Goal: Task Accomplishment & Management: Manage account settings

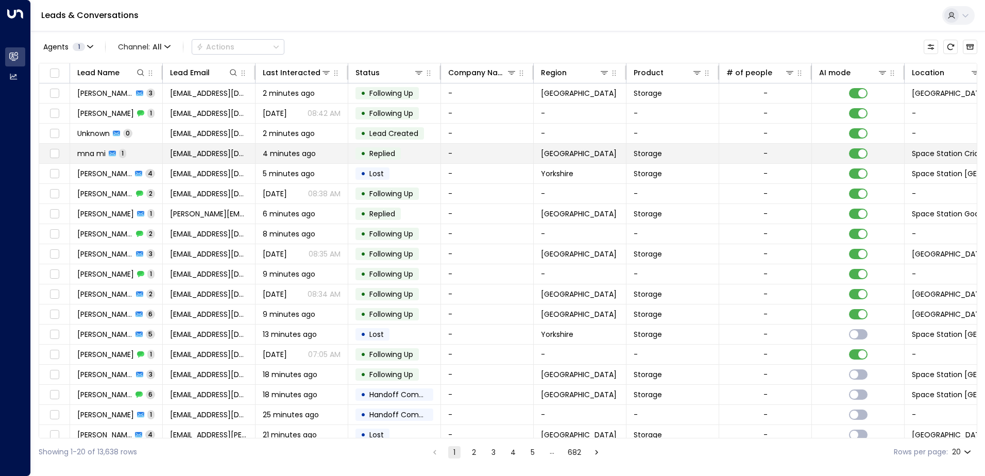
click at [86, 152] on span "mna mi" at bounding box center [91, 153] width 28 height 10
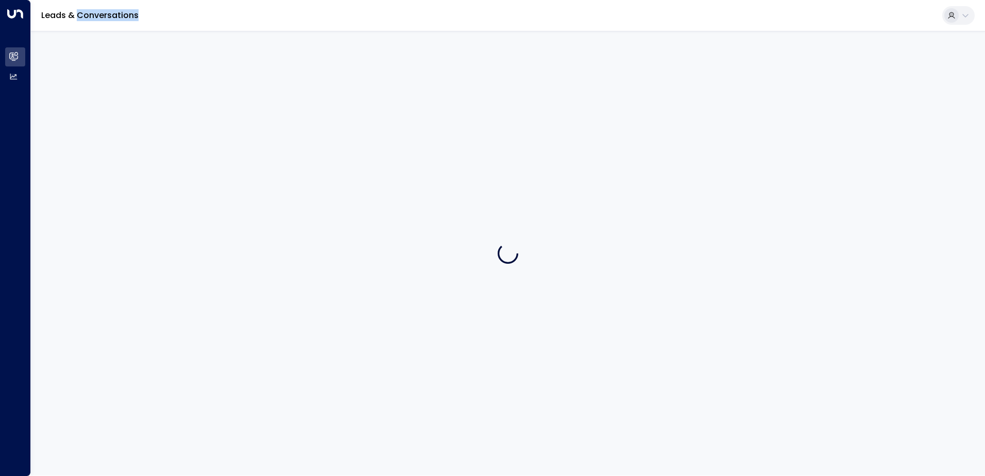
click at [86, 152] on div at bounding box center [508, 253] width 954 height 445
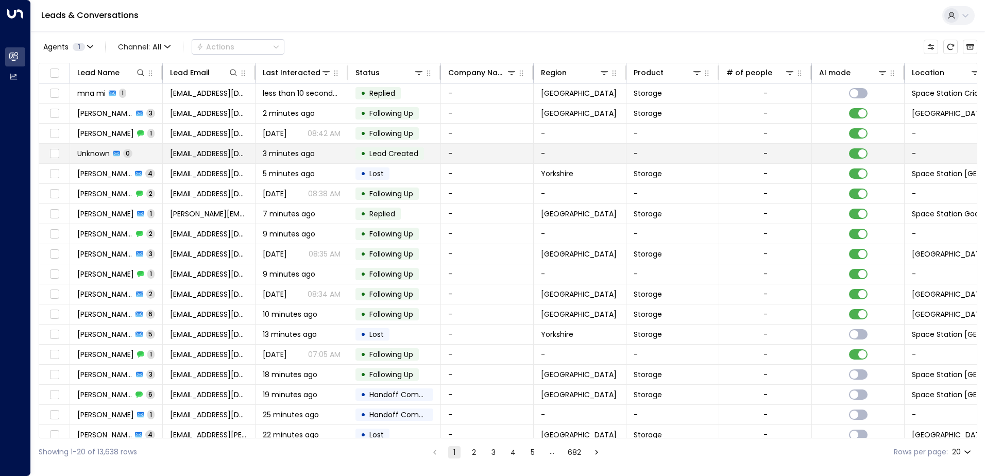
click at [98, 155] on span "Unknown" at bounding box center [93, 153] width 32 height 10
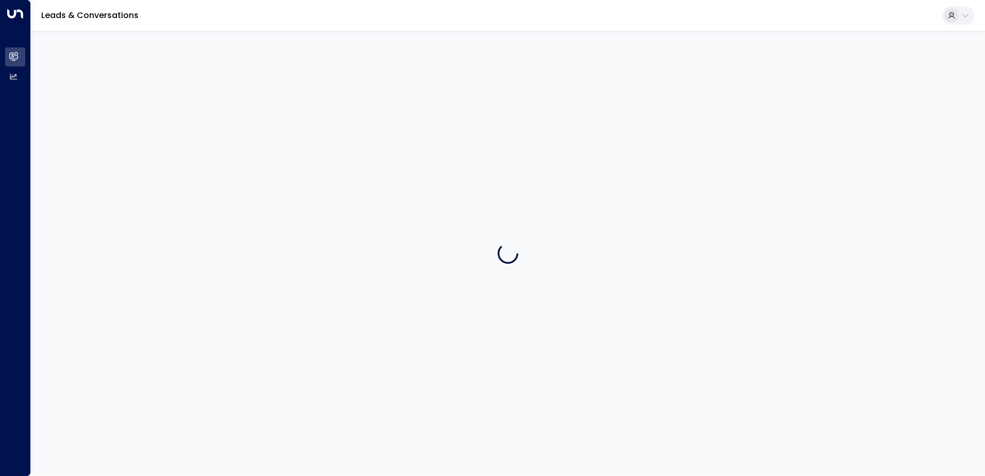
click at [98, 155] on div at bounding box center [508, 253] width 954 height 445
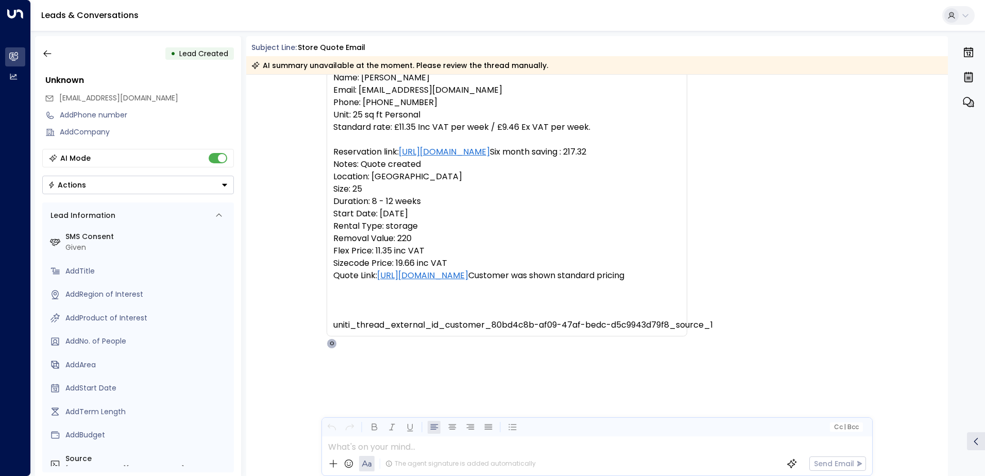
scroll to position [66, 0]
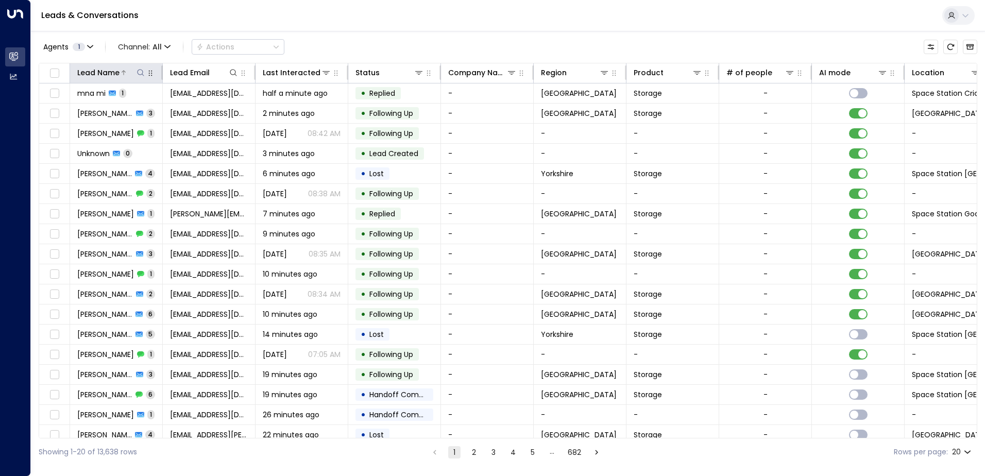
click at [140, 71] on icon at bounding box center [141, 73] width 8 height 8
type input "*******"
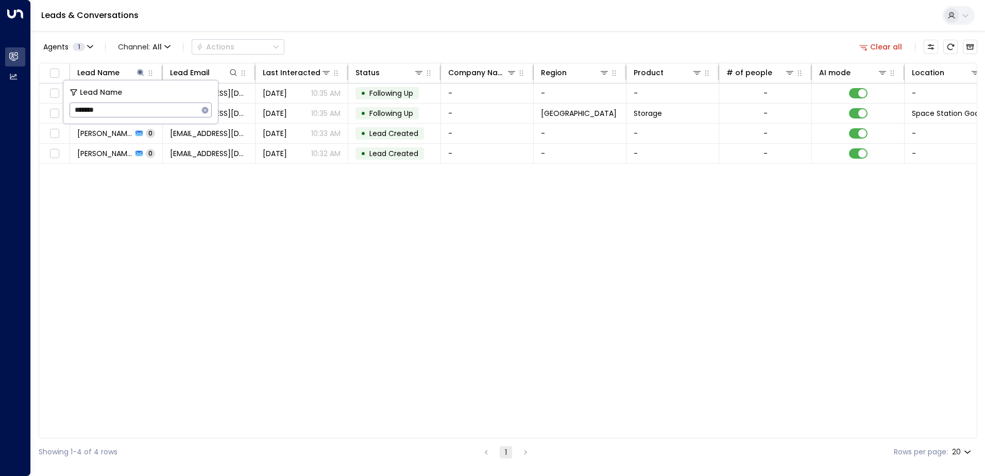
click at [207, 241] on div "Lead Name Lead Email Last Interacted Status Company Name Region Product # of pe…" at bounding box center [508, 251] width 939 height 376
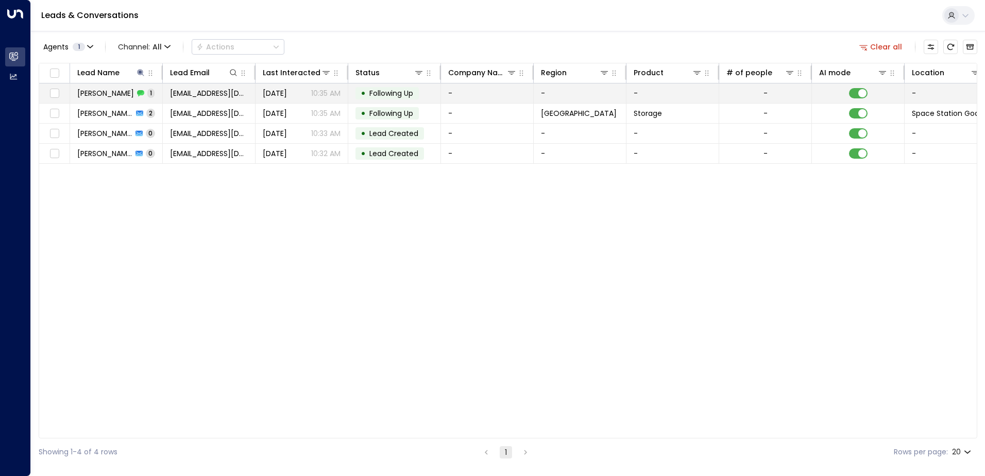
click at [101, 93] on span "[PERSON_NAME]" at bounding box center [105, 93] width 57 height 10
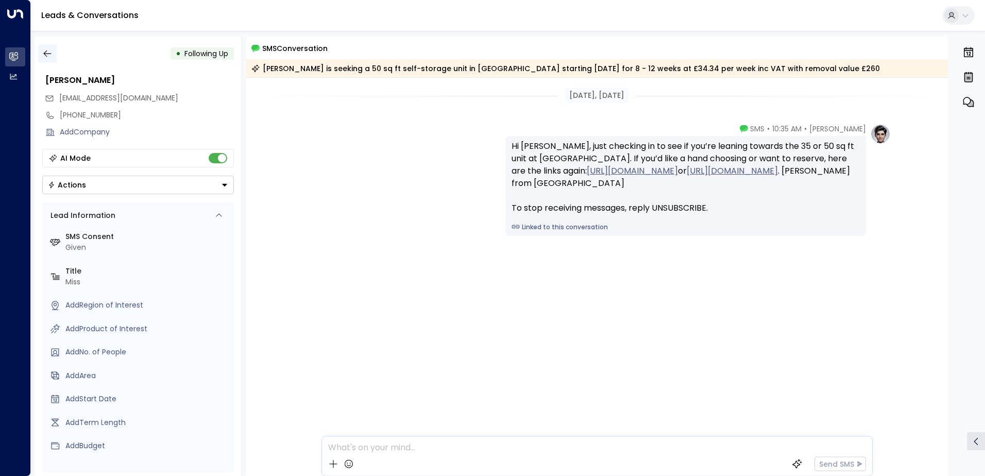
click at [43, 54] on icon "button" at bounding box center [47, 53] width 8 height 7
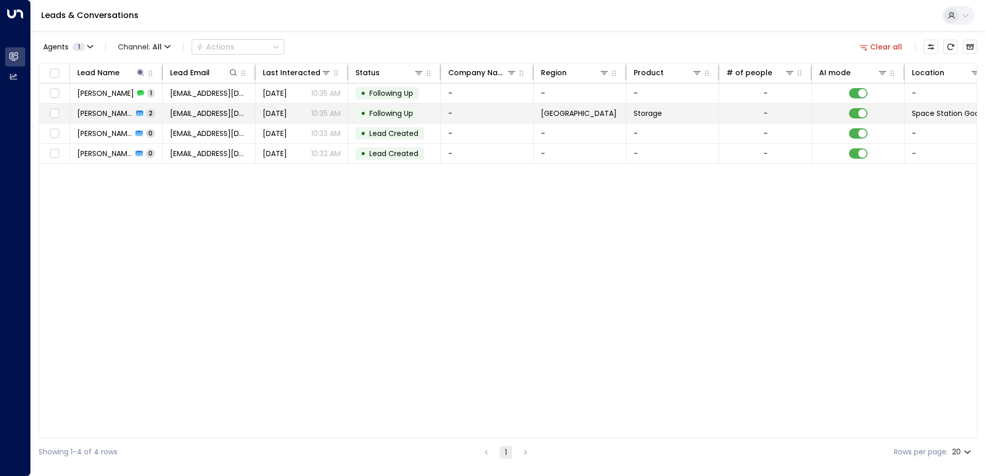
click at [94, 114] on span "[PERSON_NAME]" at bounding box center [105, 113] width 56 height 10
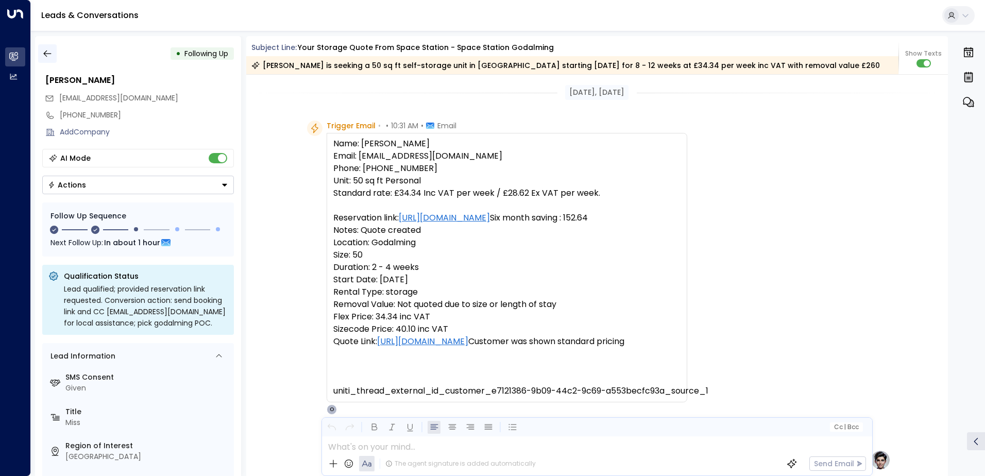
click at [46, 54] on icon "button" at bounding box center [47, 53] width 10 height 10
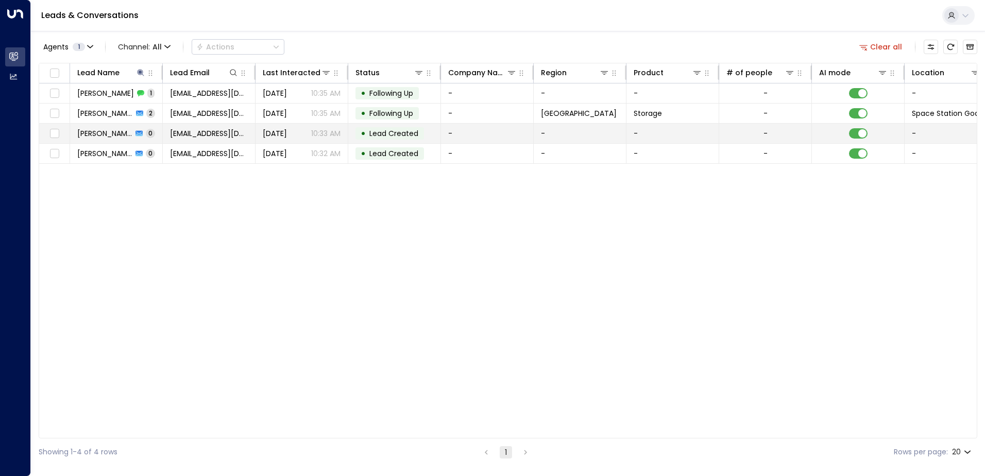
click at [97, 134] on span "[PERSON_NAME]" at bounding box center [104, 133] width 55 height 10
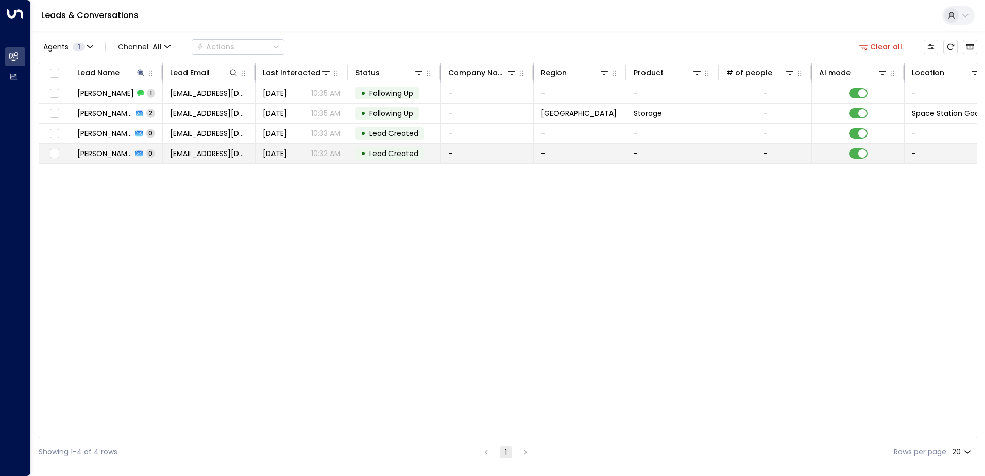
click at [95, 154] on span "[PERSON_NAME]" at bounding box center [104, 153] width 55 height 10
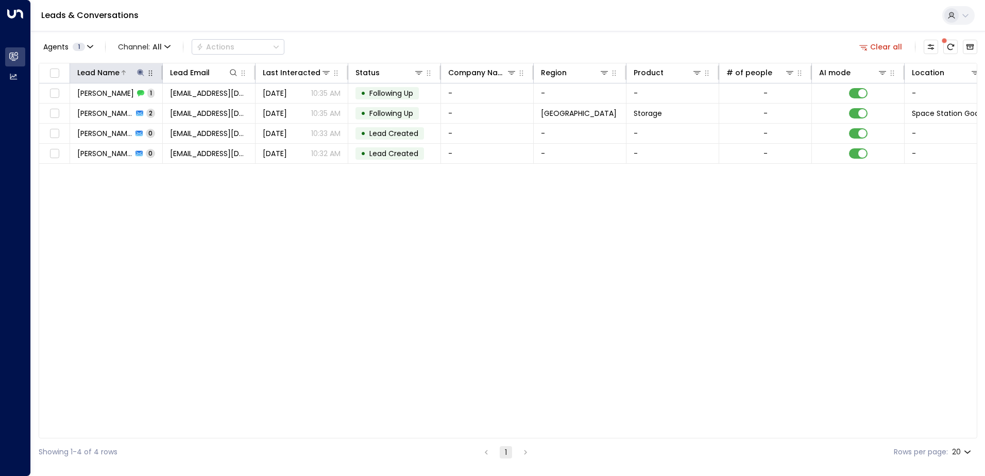
click at [141, 74] on icon at bounding box center [140, 72] width 7 height 7
click at [206, 110] on icon "button" at bounding box center [205, 110] width 8 height 8
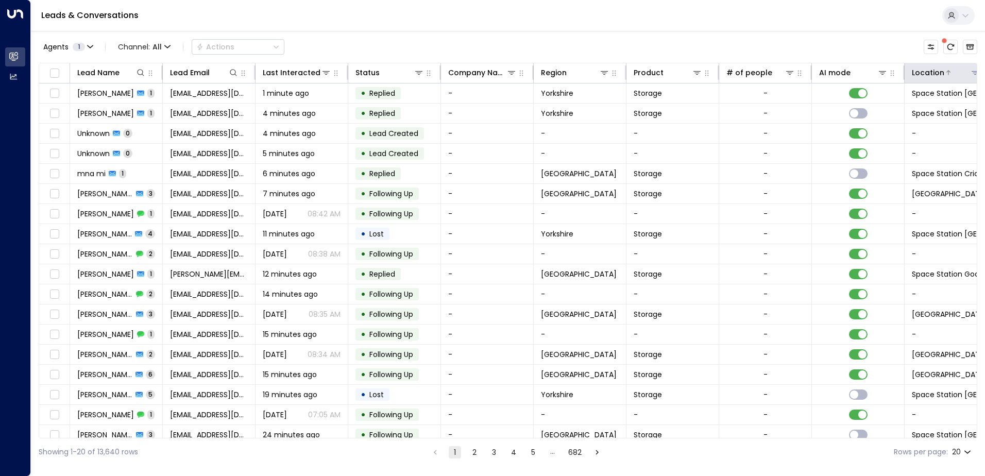
click at [934, 71] on div "Location" at bounding box center [928, 72] width 32 height 12
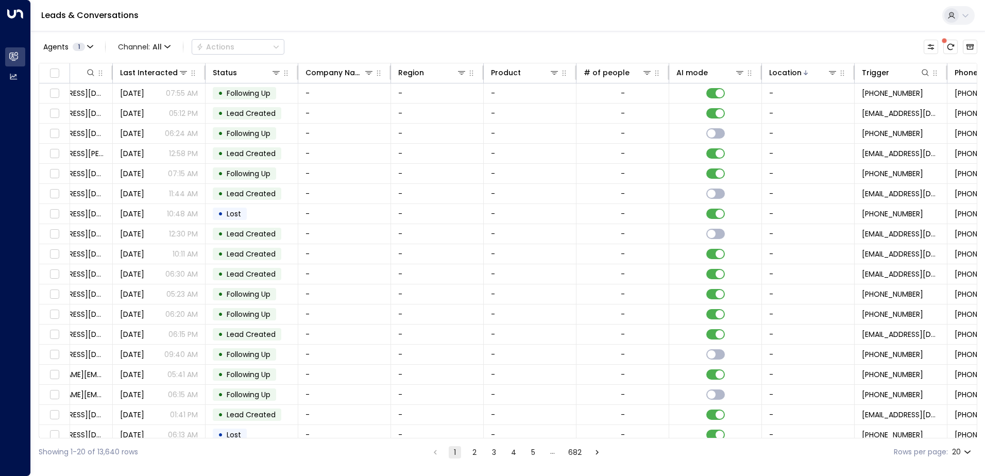
scroll to position [0, 145]
click at [832, 74] on icon at bounding box center [830, 73] width 8 height 8
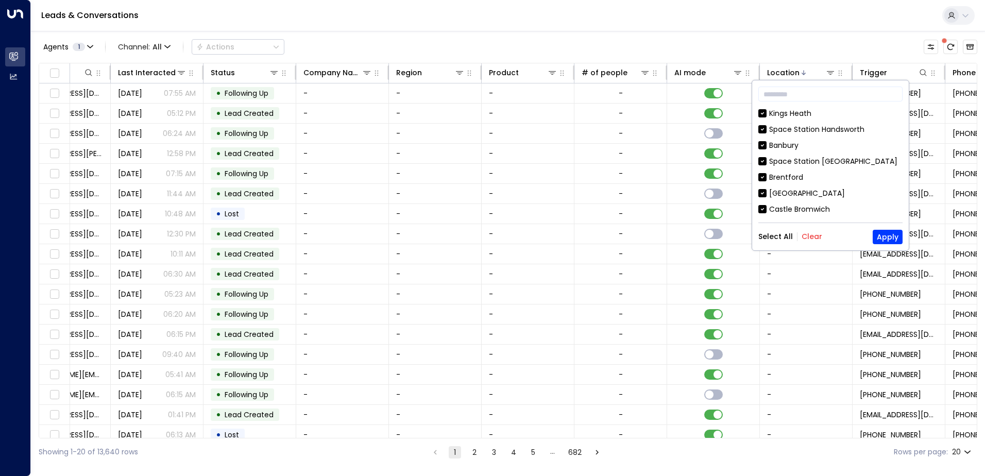
click at [813, 239] on button "Clear" at bounding box center [812, 236] width 21 height 8
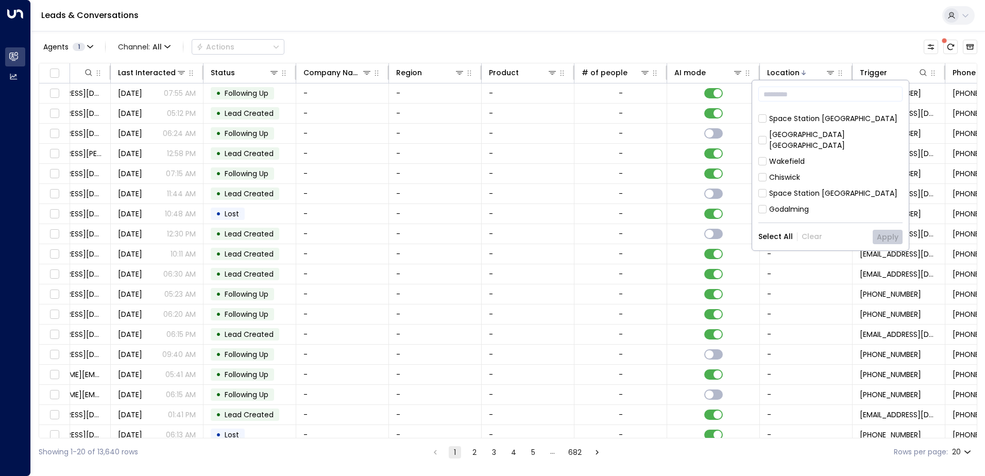
scroll to position [515, 0]
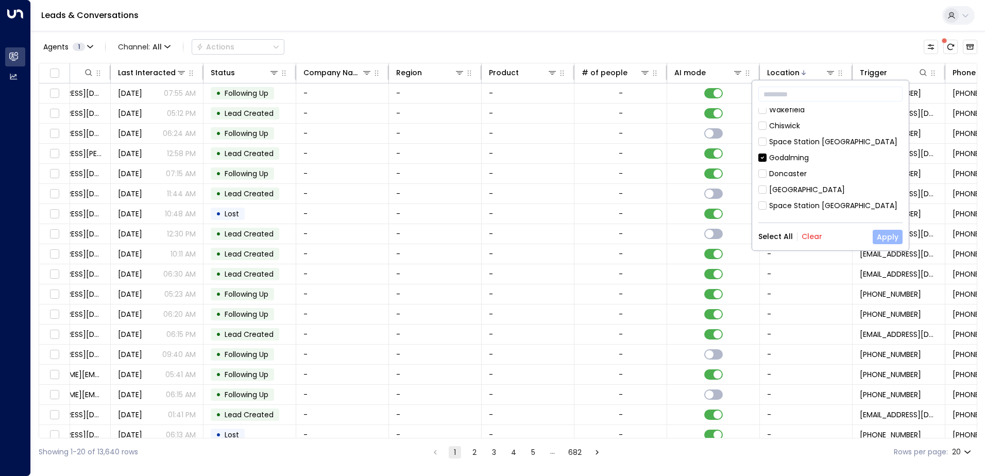
click at [889, 241] on button "Apply" at bounding box center [888, 237] width 30 height 14
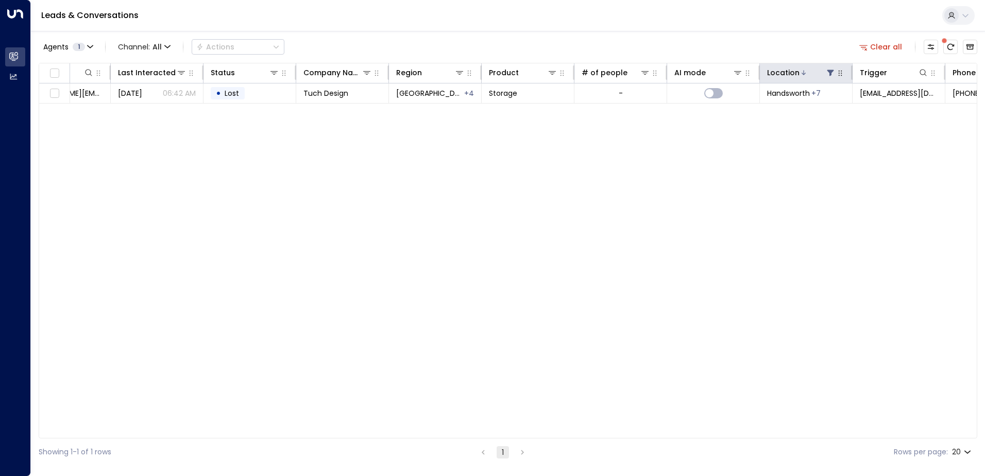
click at [830, 74] on icon at bounding box center [830, 73] width 7 height 6
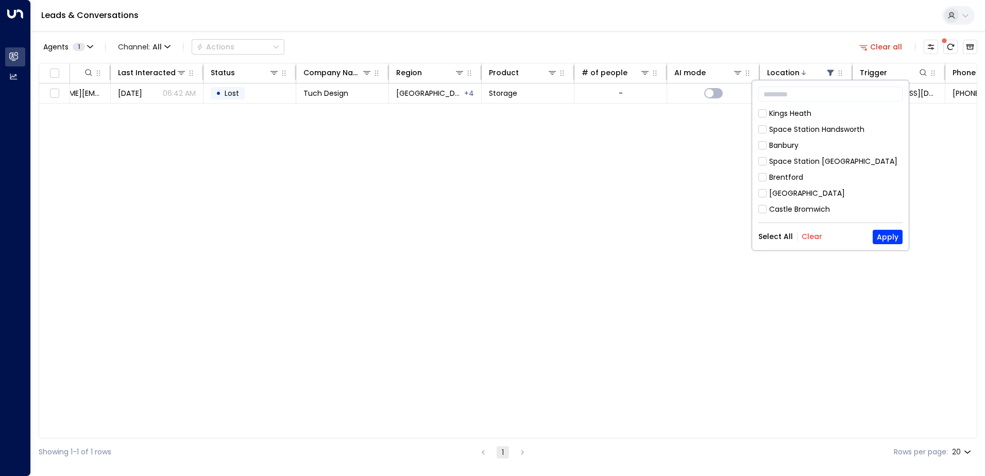
click at [776, 233] on button "Select All" at bounding box center [775, 236] width 35 height 8
click at [887, 235] on button "Apply" at bounding box center [888, 237] width 30 height 14
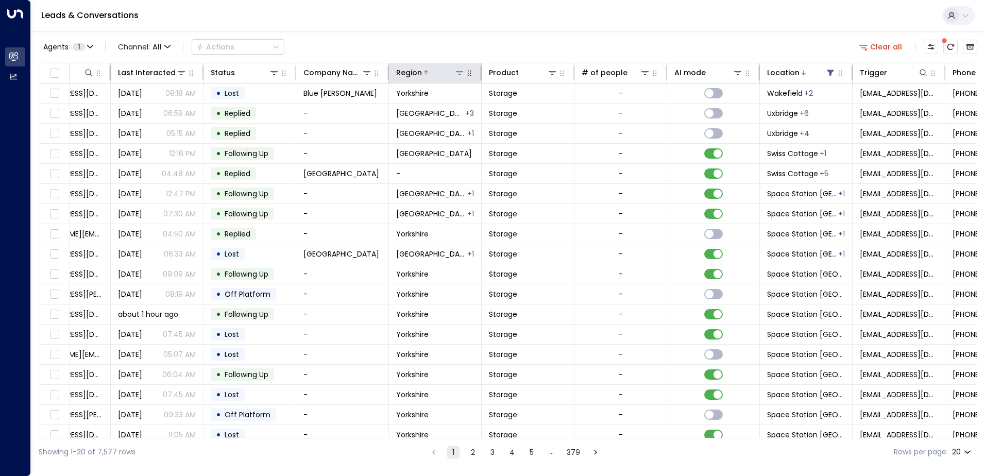
click at [459, 73] on icon at bounding box center [459, 73] width 7 height 4
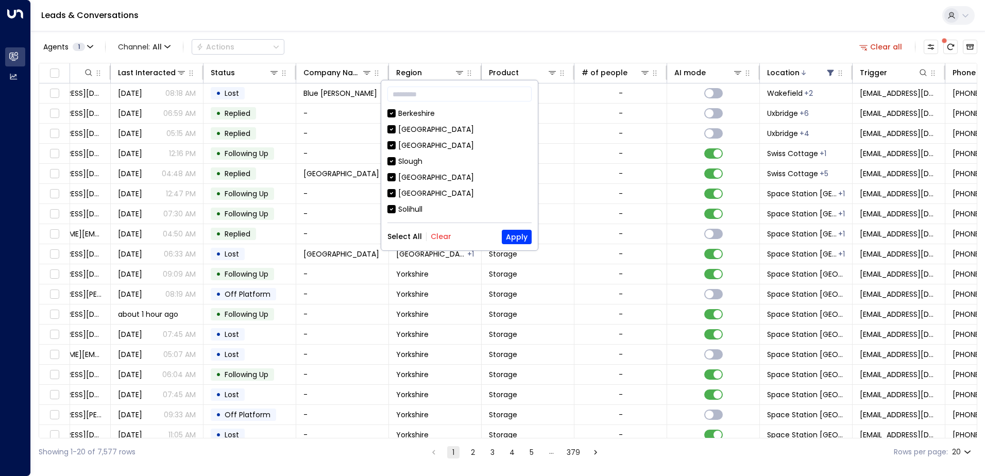
click at [435, 235] on button "Clear" at bounding box center [441, 236] width 21 height 8
click at [518, 235] on button "Apply" at bounding box center [517, 237] width 30 height 14
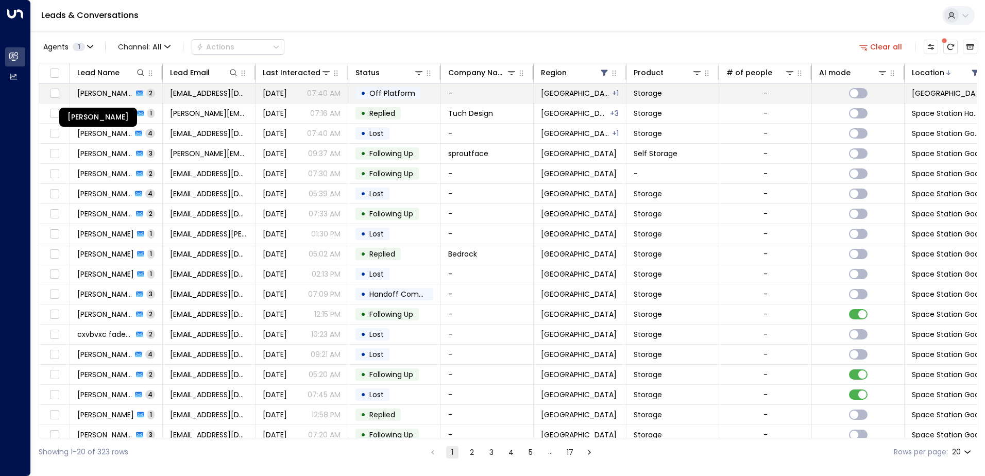
click at [104, 91] on span "[PERSON_NAME]" at bounding box center [105, 93] width 56 height 10
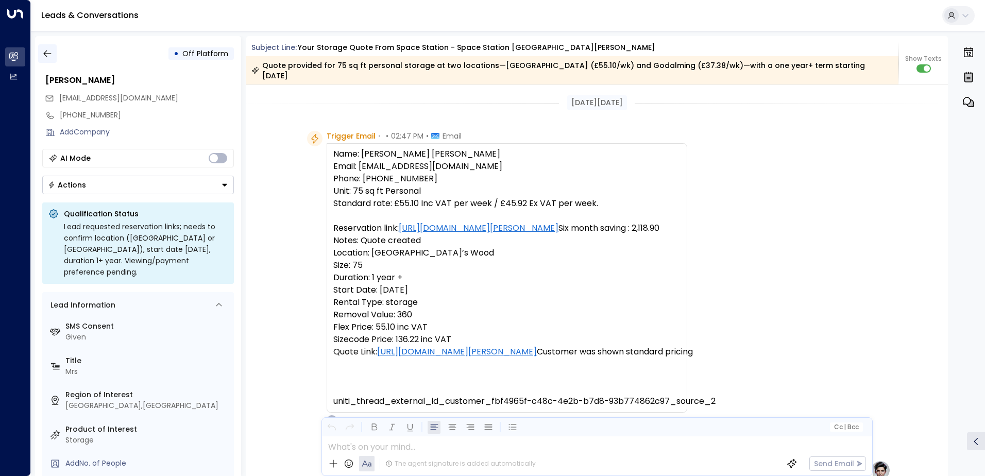
click at [47, 53] on icon "button" at bounding box center [47, 53] width 10 height 10
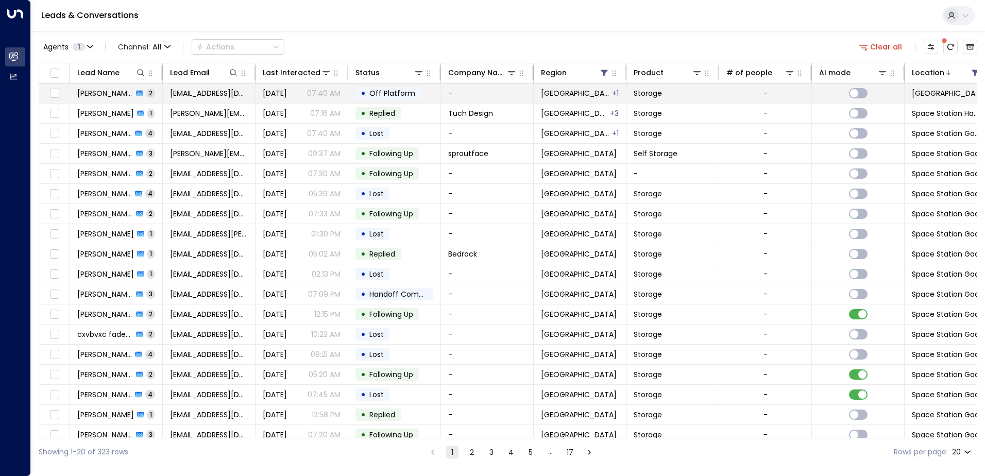
click at [564, 92] on span "[GEOGRAPHIC_DATA]" at bounding box center [576, 93] width 70 height 10
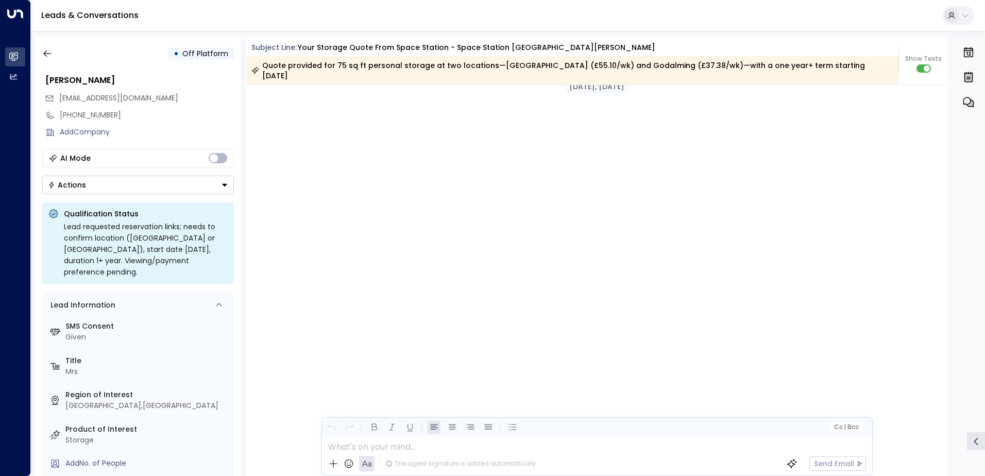
scroll to position [874, 0]
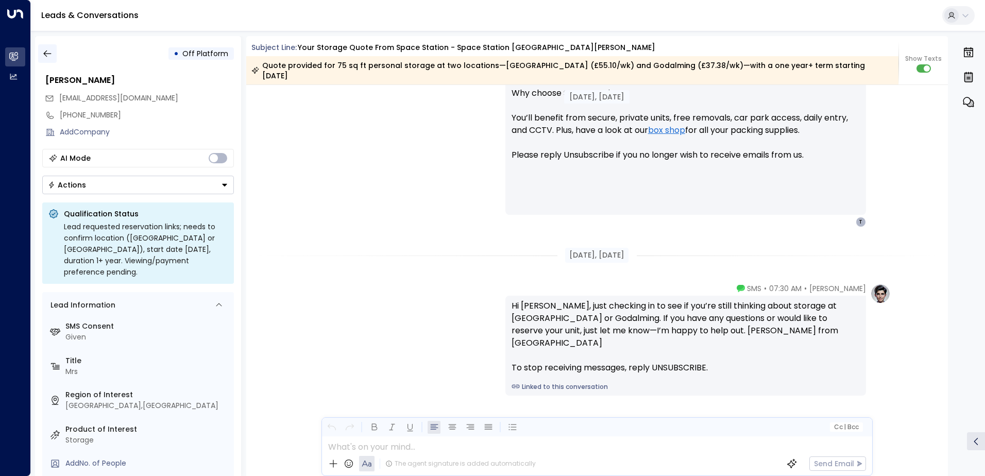
click at [46, 53] on icon "button" at bounding box center [47, 53] width 10 height 10
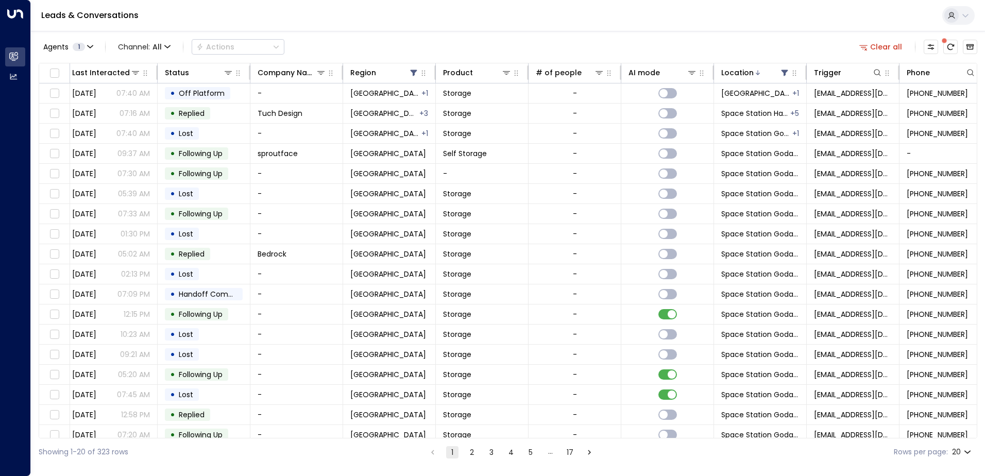
scroll to position [0, 210]
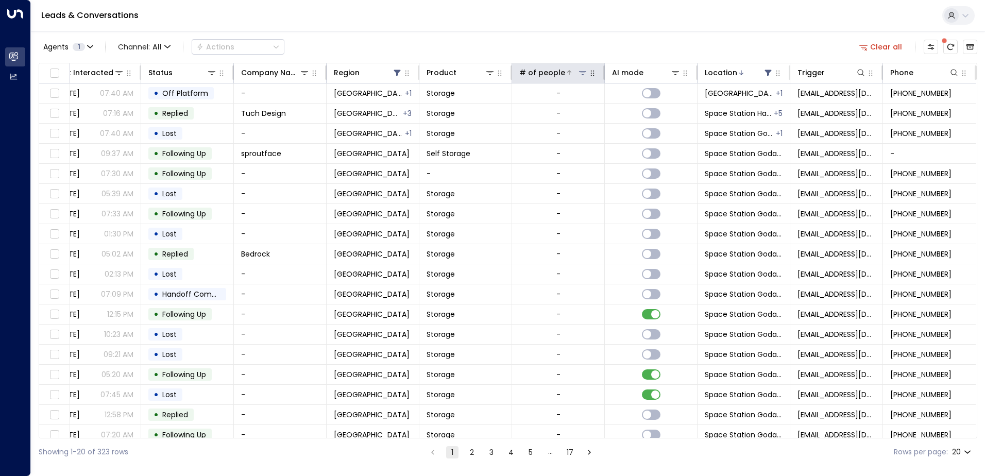
click at [545, 75] on div "# of people" at bounding box center [542, 72] width 46 height 12
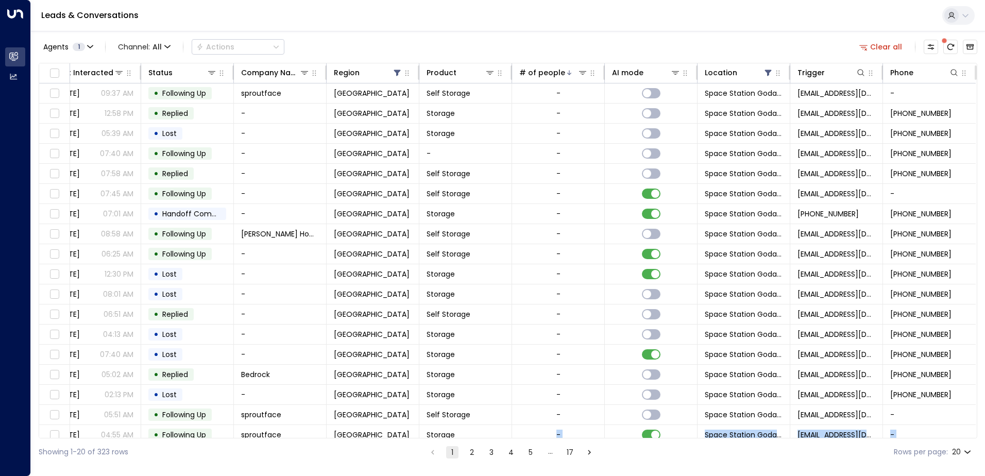
scroll to position [50, 210]
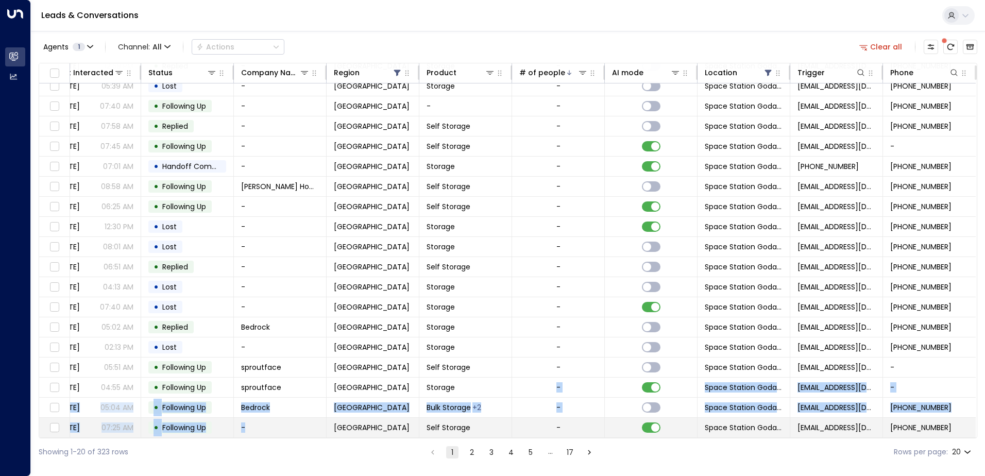
drag, startPoint x: 496, startPoint y: 438, endPoint x: 272, endPoint y: 431, distance: 224.2
click at [272, 431] on div "Lead Name Lead Email Last Interacted Status Company Name Region Product # of pe…" at bounding box center [508, 251] width 939 height 376
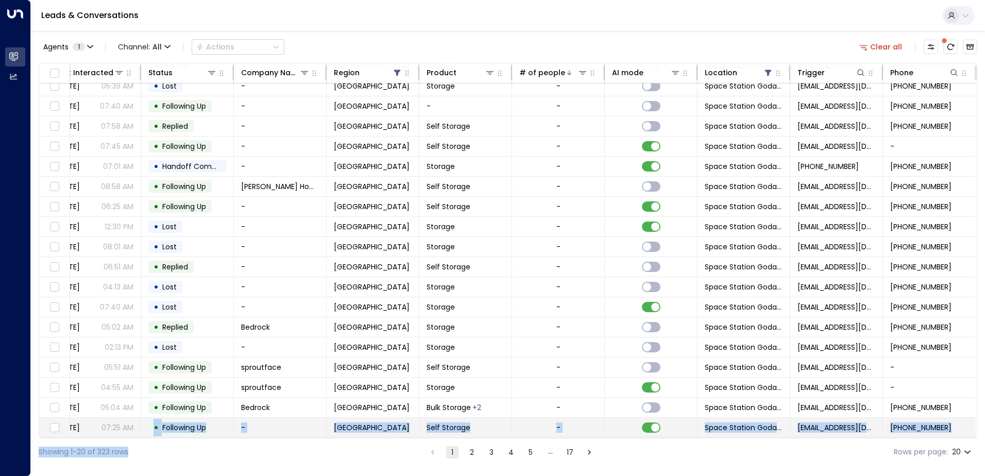
drag, startPoint x: 272, startPoint y: 431, endPoint x: 150, endPoint y: 428, distance: 122.1
click at [150, 428] on div "Agents 1 Channel: All Actions Clear all Lead Name Lead Email Last Interacted St…" at bounding box center [508, 248] width 939 height 435
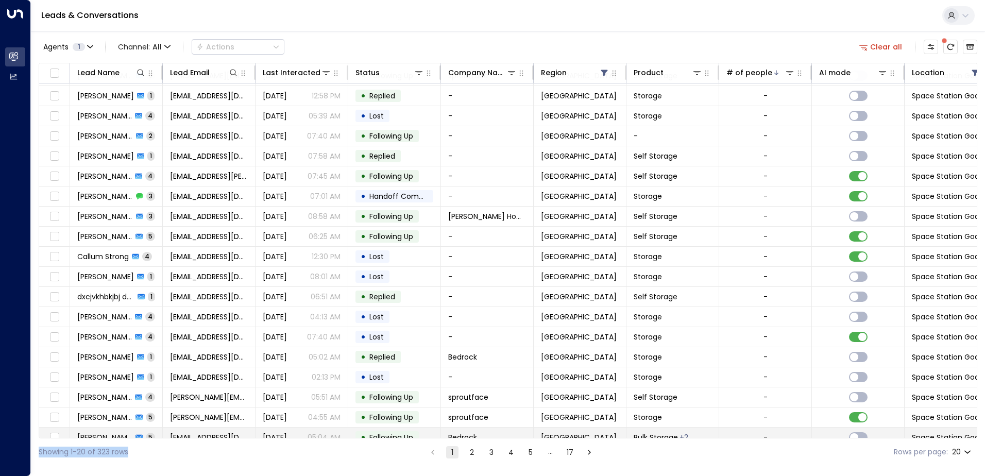
scroll to position [0, 0]
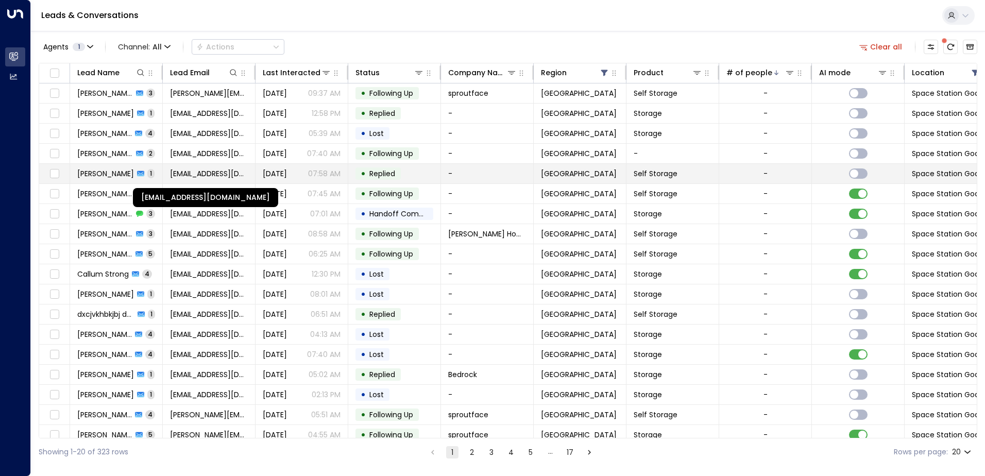
click at [189, 175] on span "[EMAIL_ADDRESS][DOMAIN_NAME]" at bounding box center [209, 173] width 78 height 10
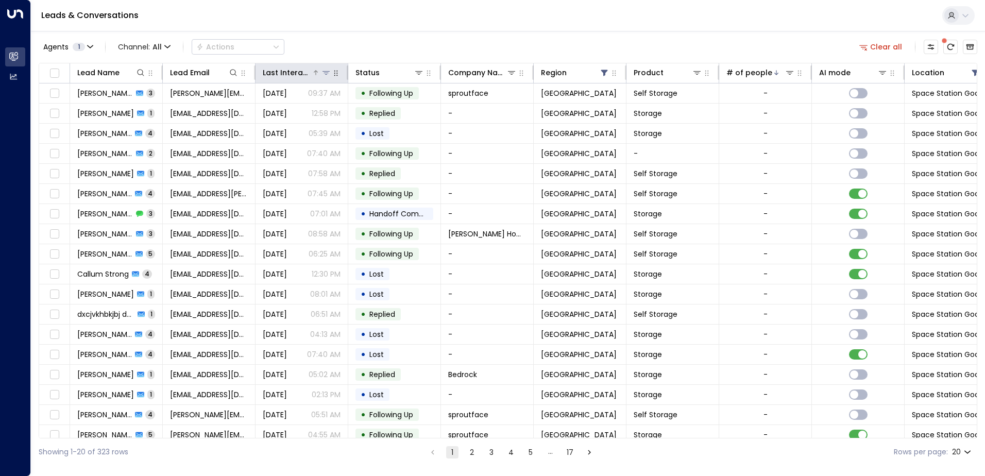
click at [324, 77] on button at bounding box center [326, 72] width 10 height 10
click at [285, 71] on div "Last Interacted" at bounding box center [287, 72] width 49 height 12
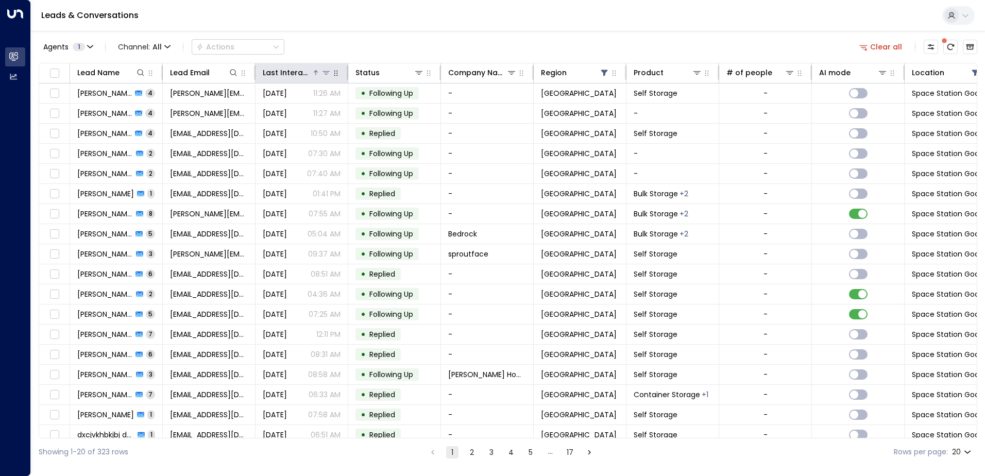
click at [314, 72] on icon at bounding box center [316, 73] width 6 height 6
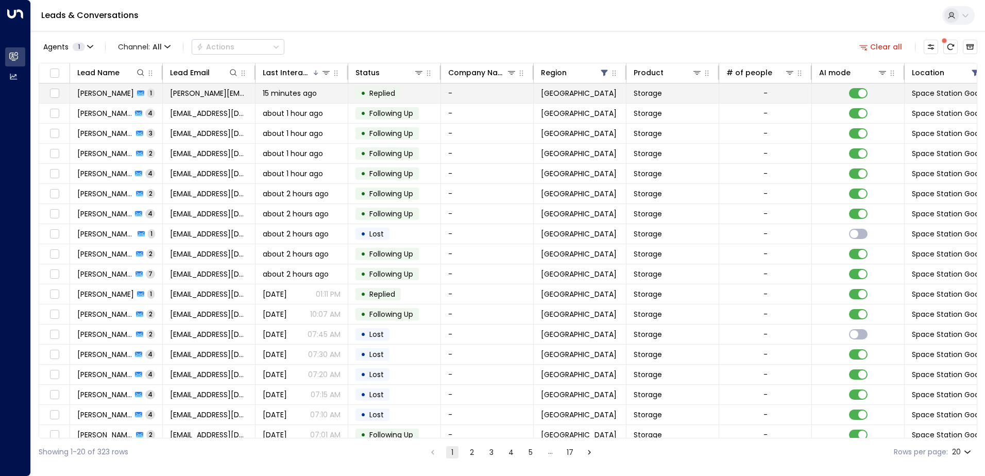
click at [296, 91] on span "15 minutes ago" at bounding box center [290, 93] width 54 height 10
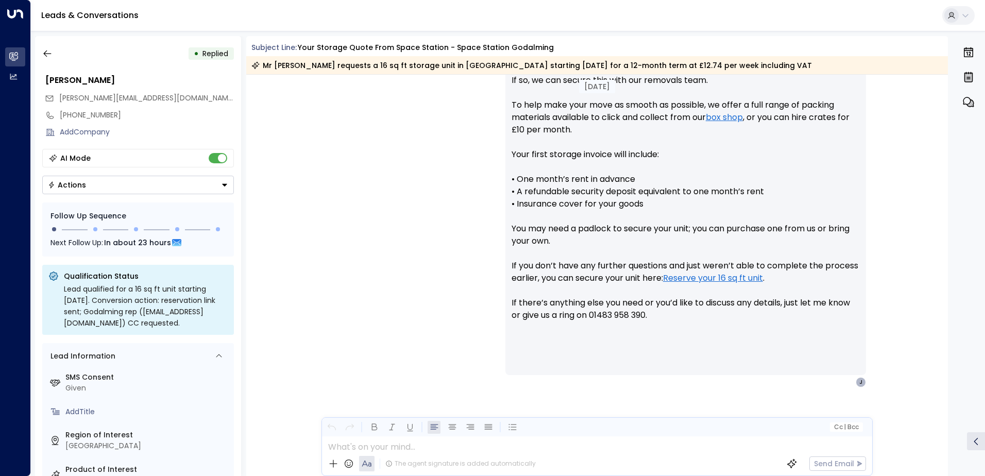
scroll to position [530, 0]
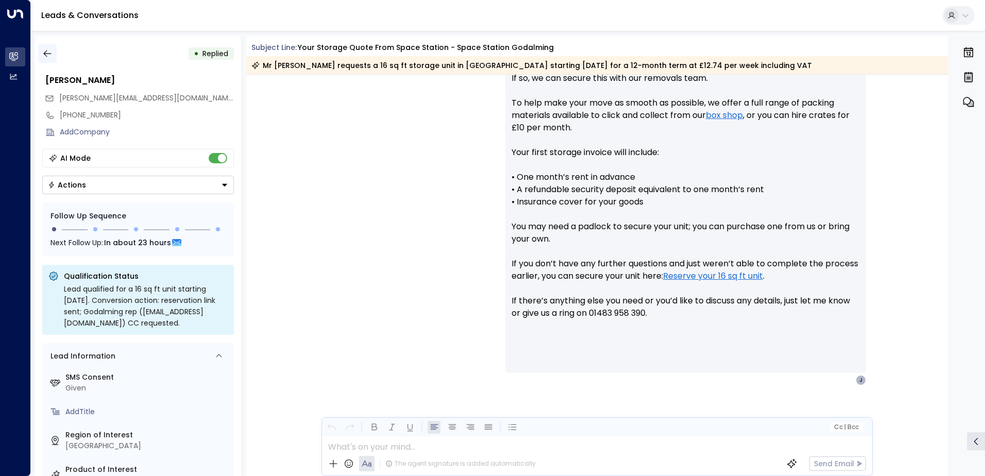
click at [44, 54] on icon "button" at bounding box center [47, 53] width 8 height 7
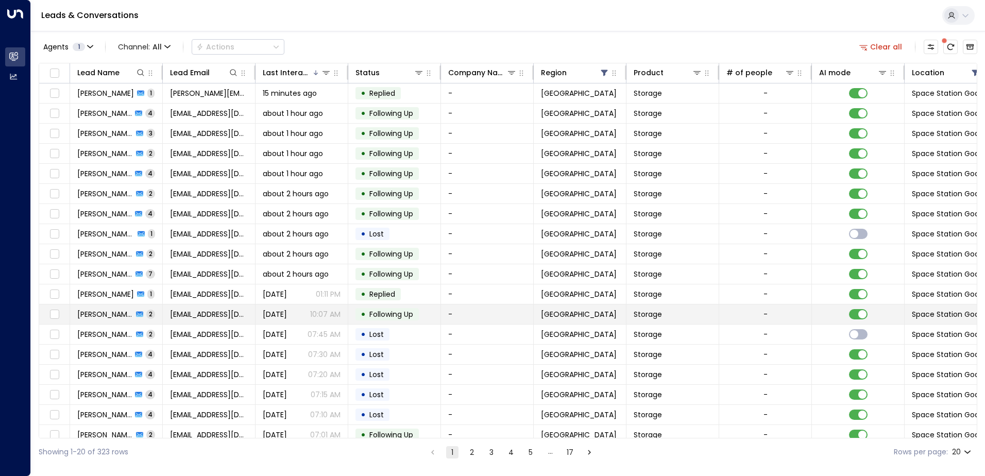
click at [92, 312] on span "[PERSON_NAME]" at bounding box center [105, 314] width 56 height 10
